Goal: Transaction & Acquisition: Purchase product/service

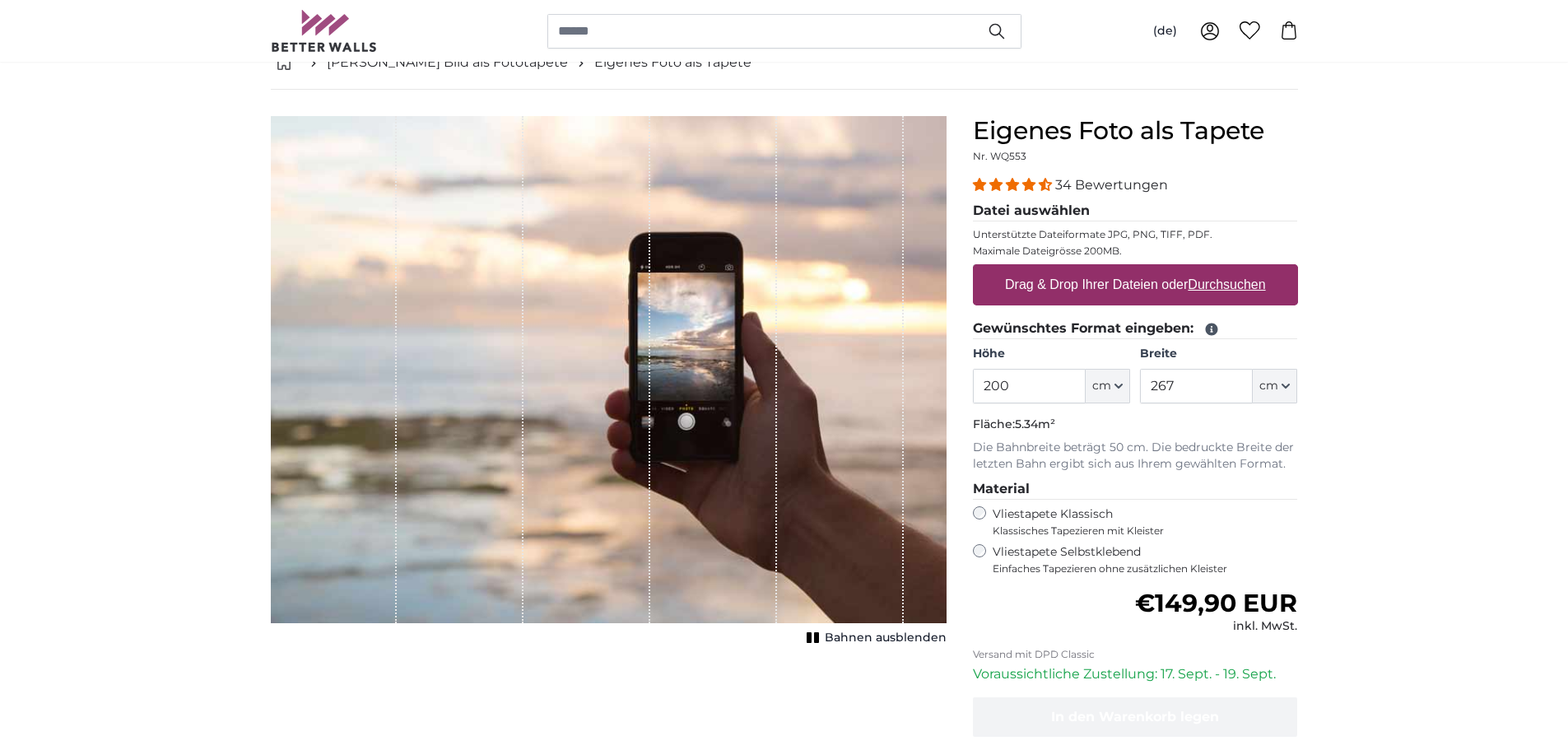
scroll to position [82, 0]
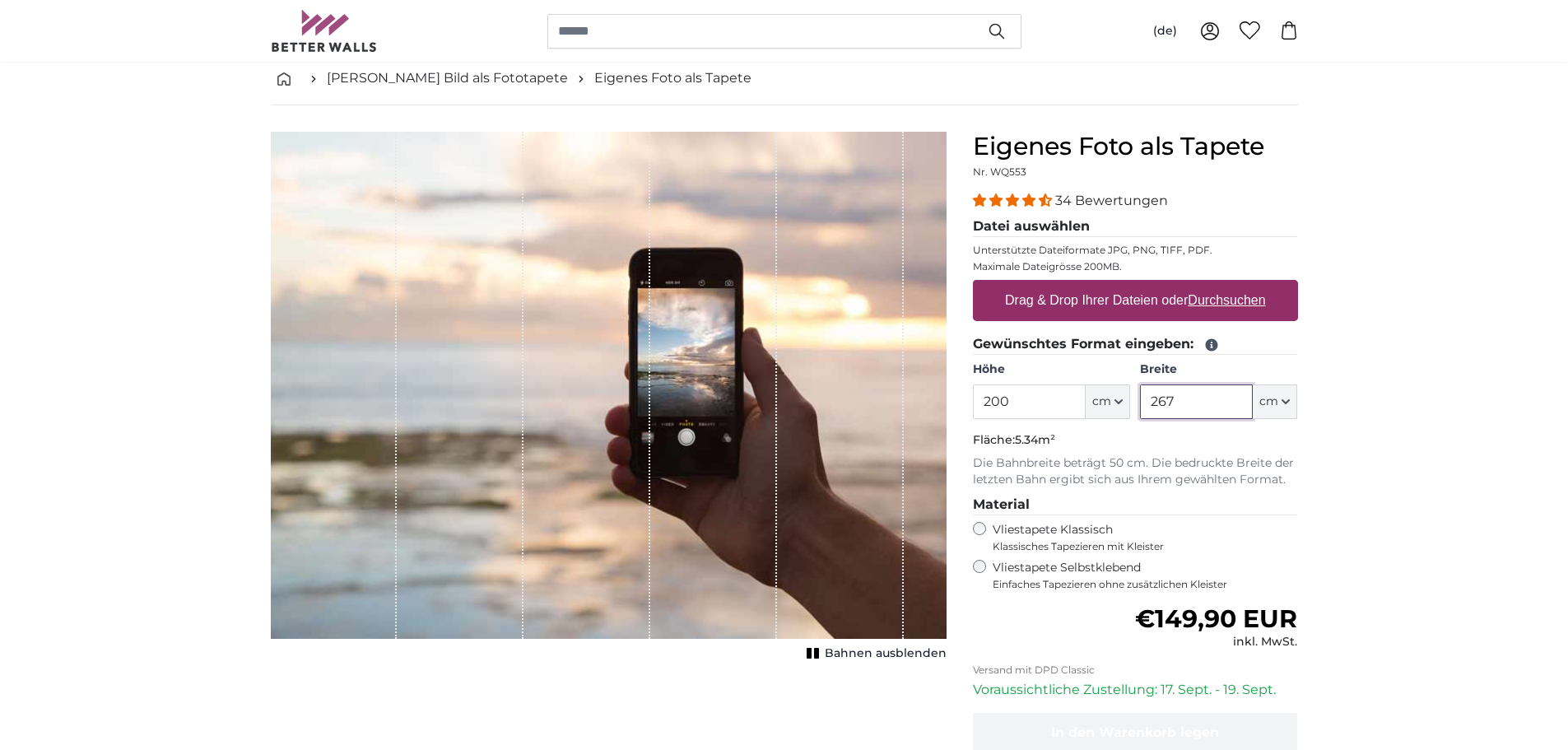
drag, startPoint x: 1195, startPoint y: 405, endPoint x: 1124, endPoint y: 403, distance: 71.0
click at [1124, 403] on div "Höhe 200 ft cm Centimeter (cm) Inches (inch) Feet (ft. in.) Breite 267 ft cm Ce…" at bounding box center [1135, 390] width 325 height 58
type input "400"
drag, startPoint x: 1044, startPoint y: 403, endPoint x: 948, endPoint y: 395, distance: 96.3
click at [948, 395] on product-detail "Abbrechen Bild zuschneiden Bahnen ausblenden Eigenes Foto als Tapete Nr. WQ553 …" at bounding box center [784, 489] width 1053 height 768
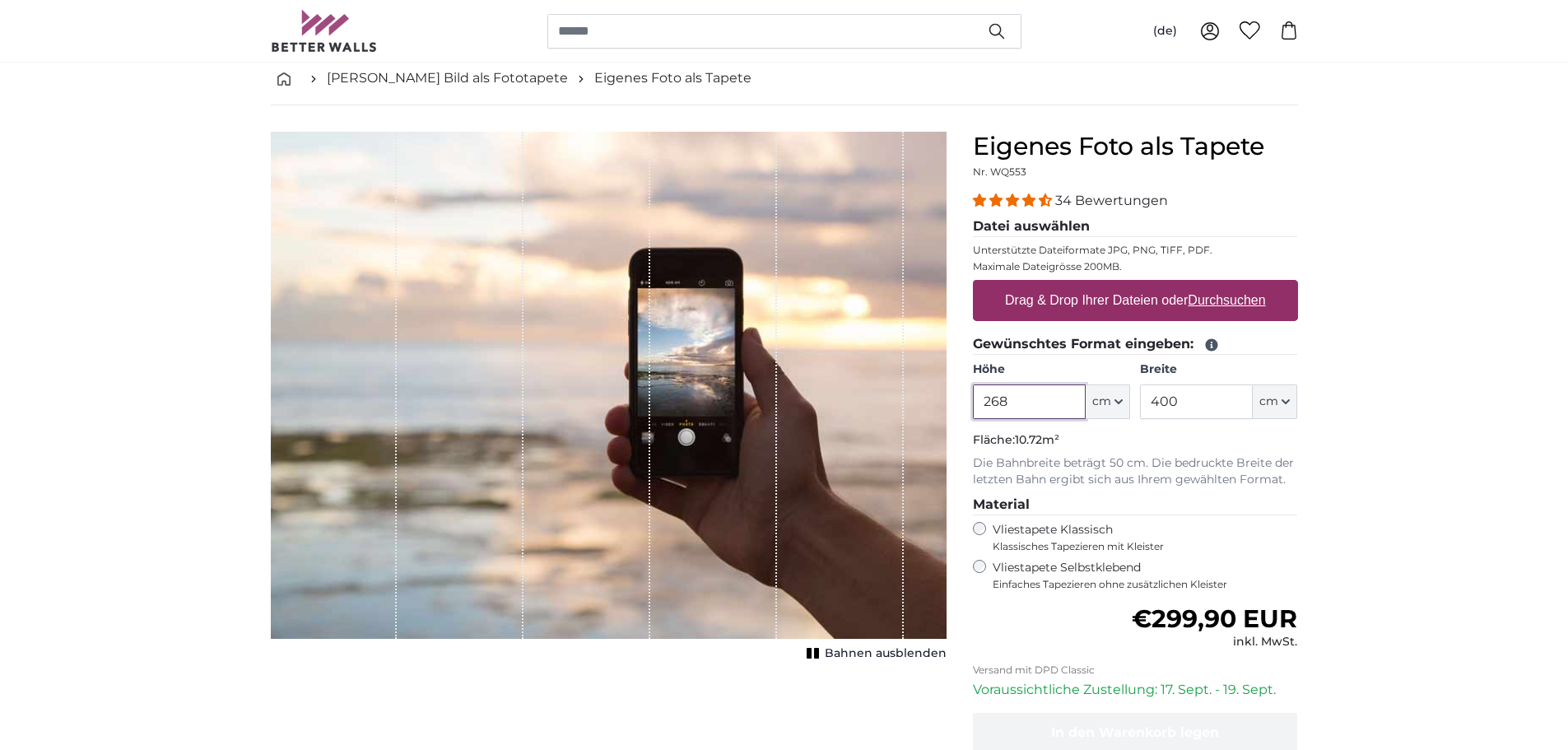
type input "268"
drag, startPoint x: 1186, startPoint y: 402, endPoint x: 1121, endPoint y: 398, distance: 65.1
click at [1121, 398] on div "Höhe 268 ft cm Centimeter (cm) Inches (inch) Feet (ft. in.) Breite 400 ft cm Ce…" at bounding box center [1135, 390] width 325 height 58
type input "405"
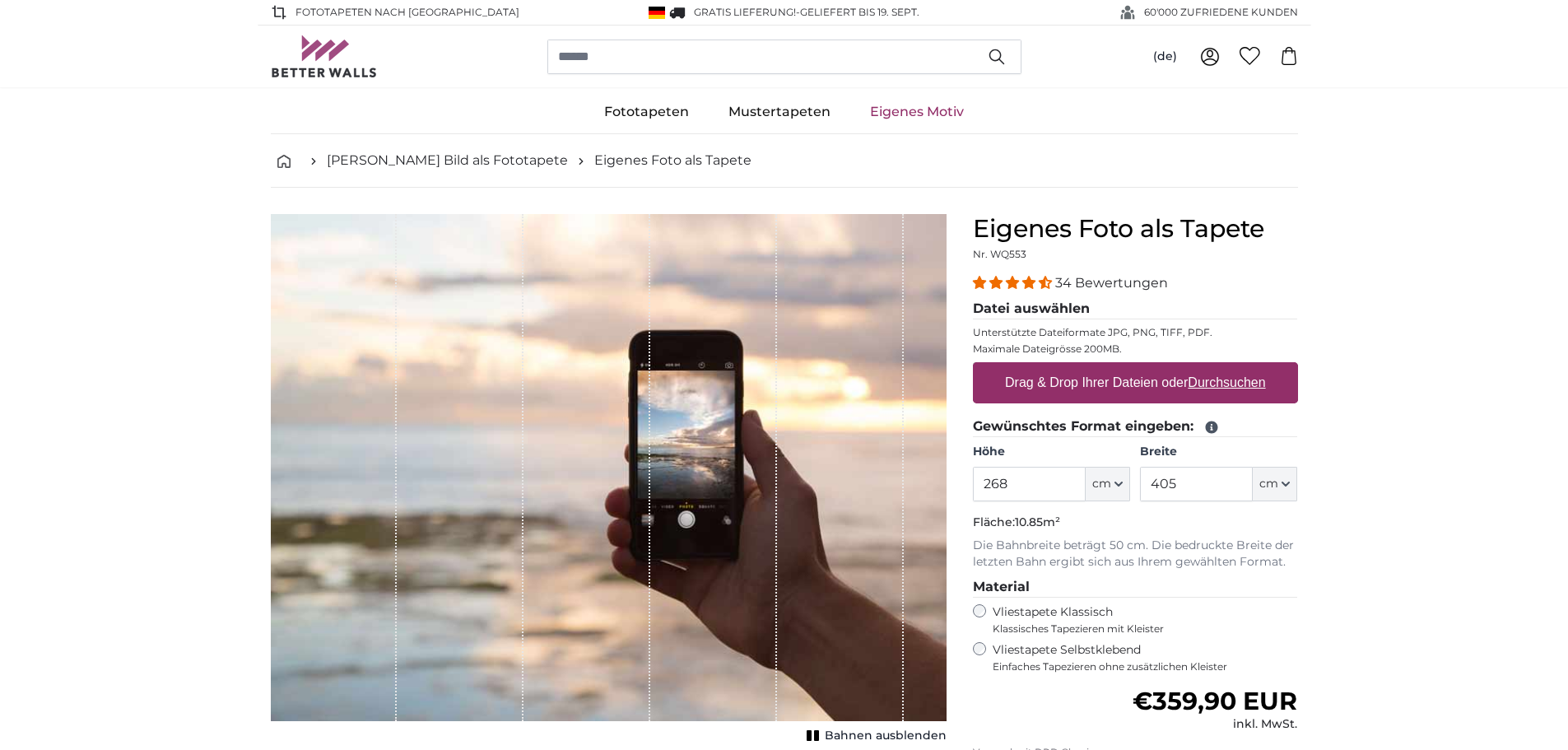
drag, startPoint x: 1192, startPoint y: 381, endPoint x: 1071, endPoint y: 409, distance: 124.2
click at [1072, 409] on fieldset "Datei auswählen Unterstützte Dateiformate JPG, PNG, TIFF, PDF. Maximale Dateigr…" at bounding box center [1135, 358] width 325 height 117
click at [1127, 384] on label "Drag & Drop Ihrer Dateien oder Durchsuchen" at bounding box center [1135, 383] width 274 height 33
click at [1127, 367] on input "Drag & Drop Ihrer Dateien oder Durchsuchen" at bounding box center [1135, 365] width 325 height 5
click at [973, 362] on input "Drag & Drop Ihrer Dateien oder Durchsuchen" at bounding box center [1135, 365] width 325 height 5
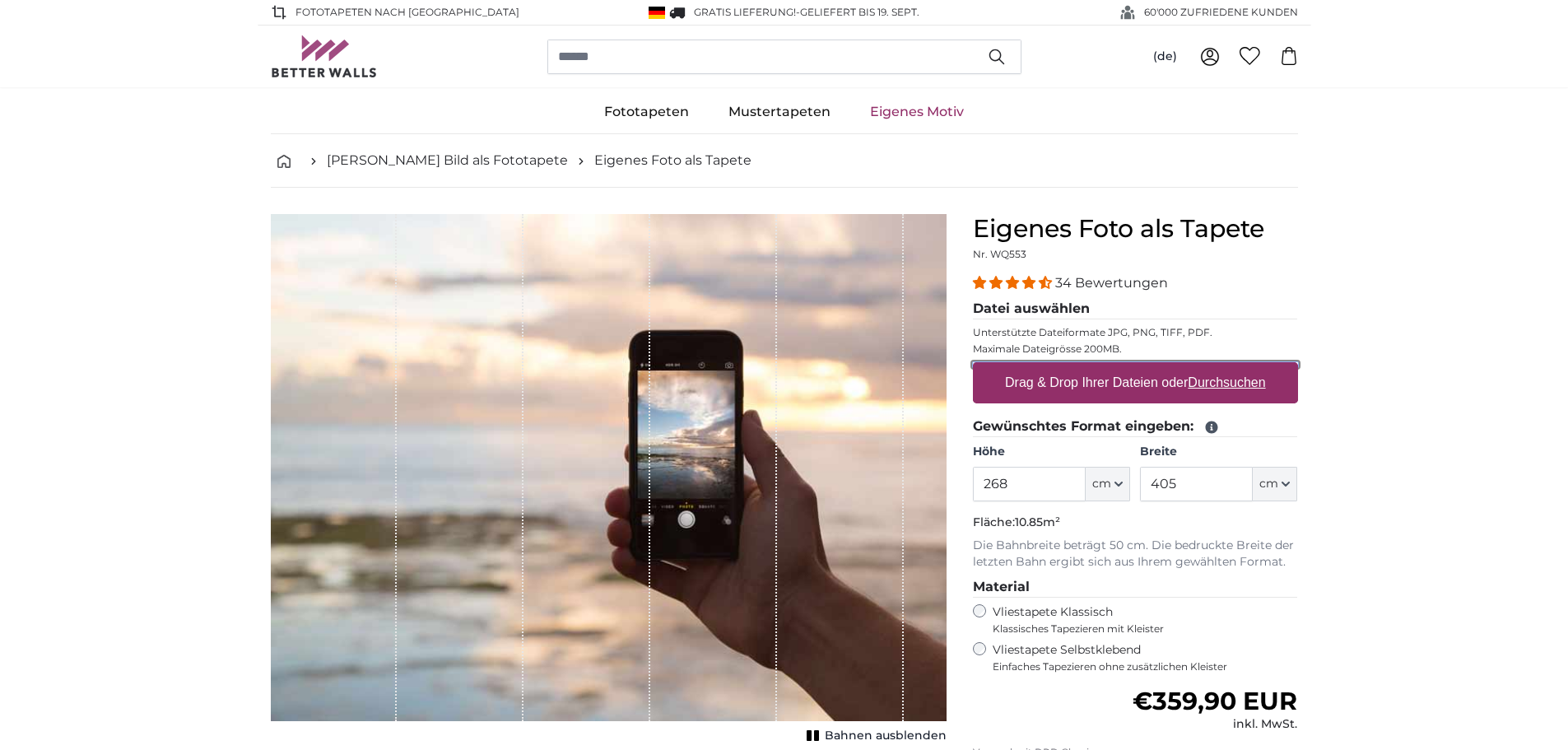
click at [973, 362] on input "Drag & Drop Ihrer Dateien oder Durchsuchen" at bounding box center [1135, 365] width 325 height 5
click at [1254, 384] on u "Durchsuchen" at bounding box center [1226, 383] width 77 height 14
click at [1254, 367] on input "Drag & Drop Ihrer Dateien oder Durchsuchen" at bounding box center [1135, 365] width 325 height 5
type input "**********"
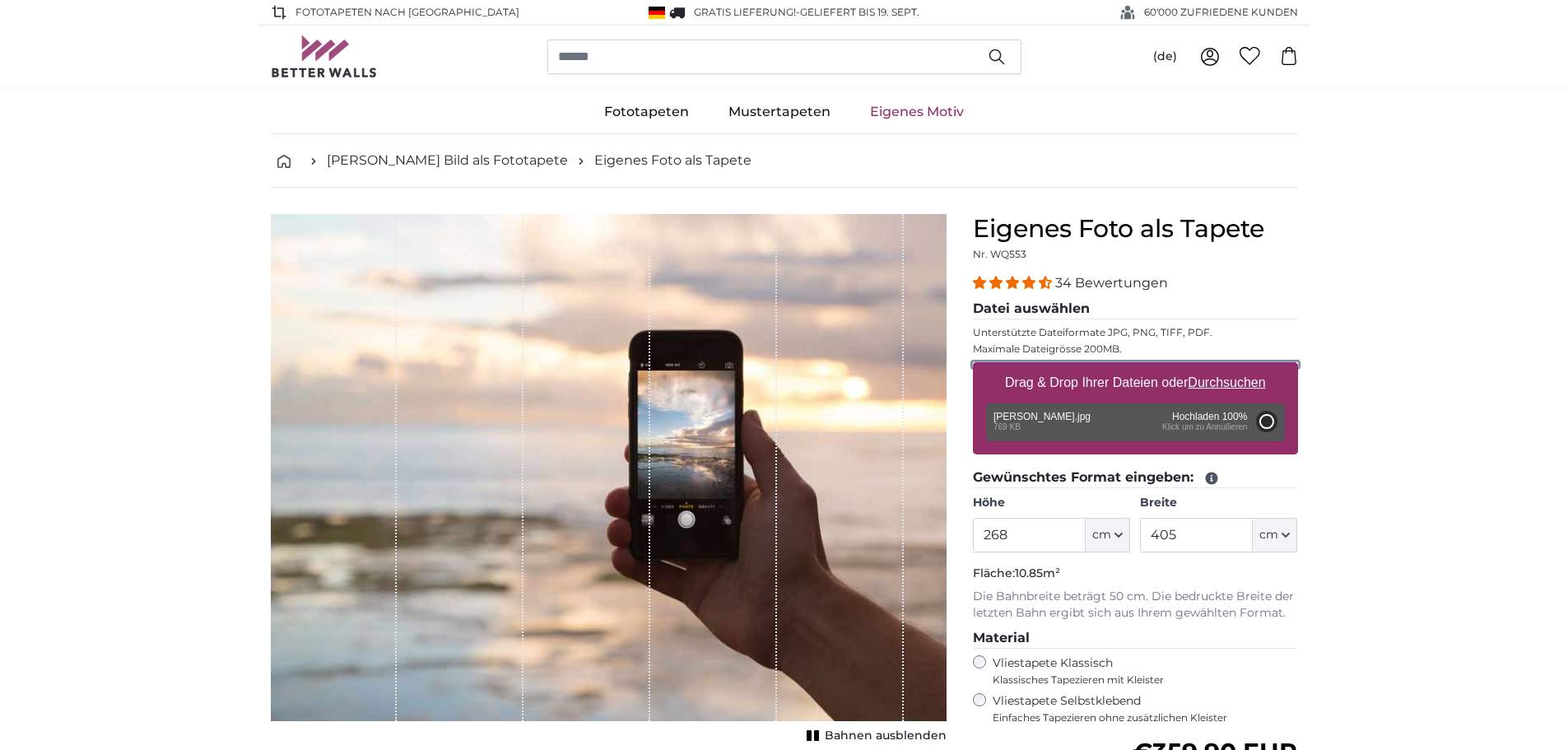
type input "130.3"
type input "86"
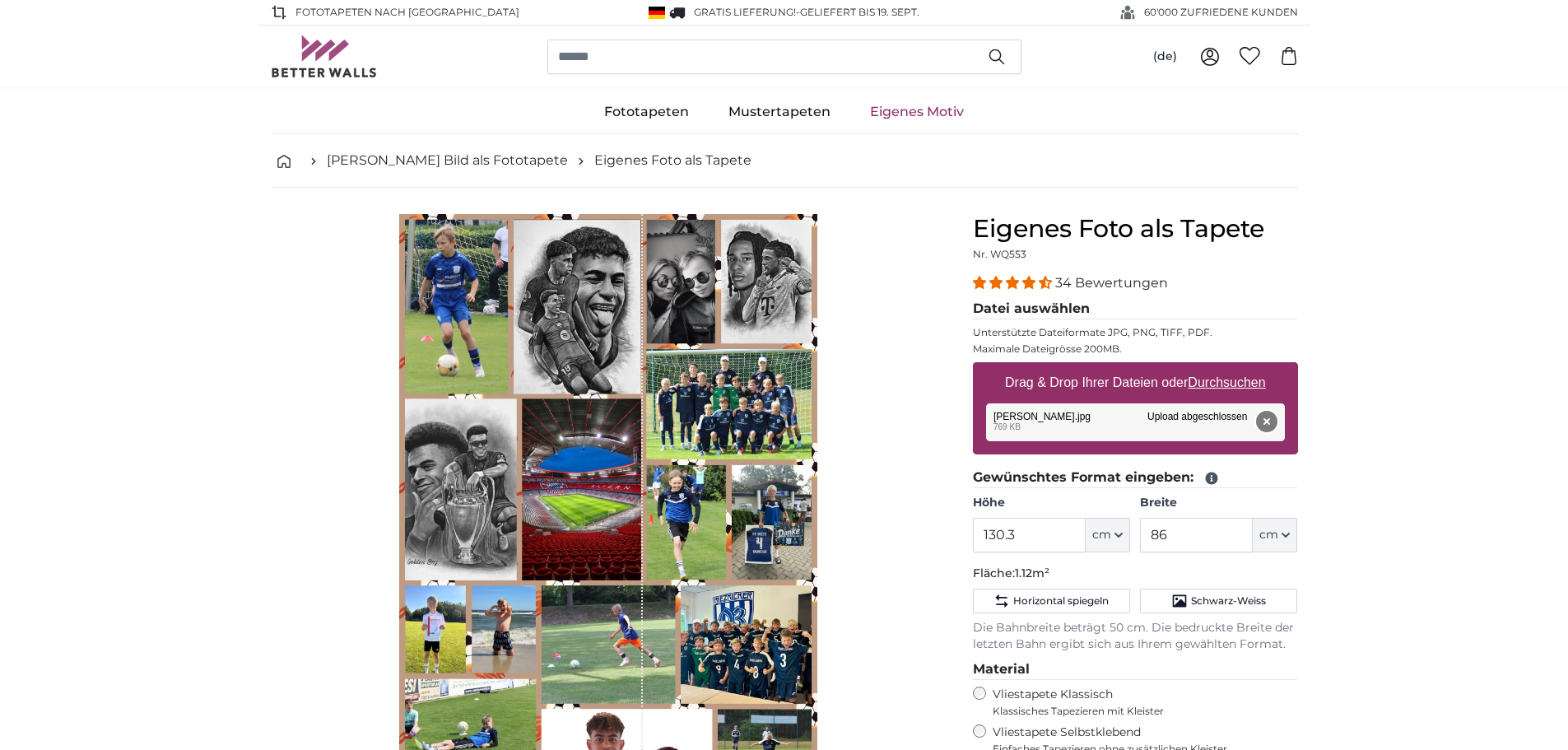
click at [1270, 421] on button "Entfernen" at bounding box center [1265, 421] width 21 height 21
